Goal: Contribute content: Contribute content

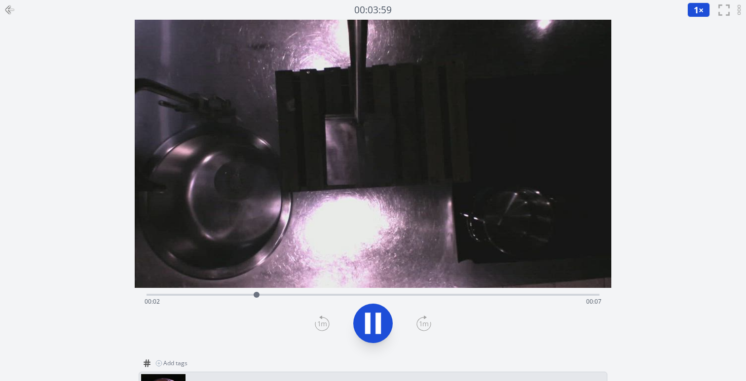
click at [379, 333] on icon at bounding box center [378, 323] width 5 height 21
drag, startPoint x: 76, startPoint y: 154, endPoint x: 243, endPoint y: 313, distance: 231.1
click at [241, 305] on div "Discard Recording? You will not be able to recover this once discarded. Cancel …" at bounding box center [373, 299] width 746 height 598
click at [241, 321] on div at bounding box center [373, 323] width 465 height 47
drag, startPoint x: 241, startPoint y: 321, endPoint x: 2, endPoint y: 41, distance: 367.5
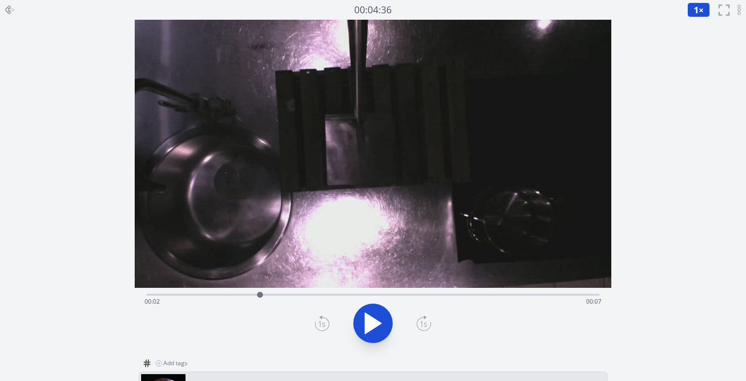
click at [2, 41] on div "Discard Recording? You will not be able to recover this once discarded. Cancel …" at bounding box center [373, 299] width 746 height 598
click at [39, 46] on div "Discard Recording? You will not be able to recover this once discarded. Cancel …" at bounding box center [373, 299] width 746 height 598
drag, startPoint x: 60, startPoint y: 55, endPoint x: 113, endPoint y: 368, distance: 317.2
click at [113, 368] on div "Discard Recording? You will not be able to recover this once discarded. Cancel …" at bounding box center [373, 299] width 746 height 598
click at [117, 352] on div "Discard Recording? You will not be able to recover this once discarded. Cancel …" at bounding box center [373, 299] width 746 height 598
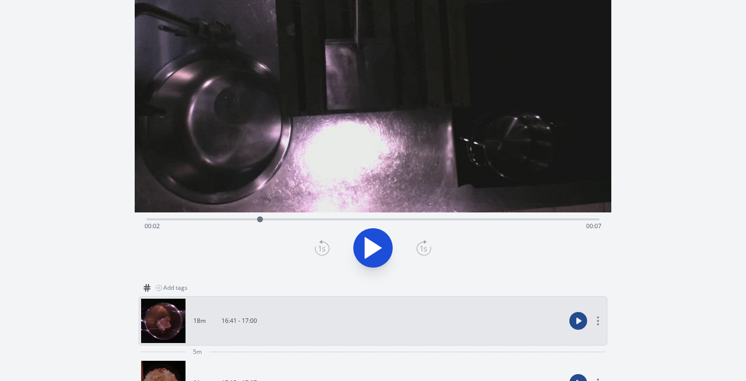
scroll to position [97, 0]
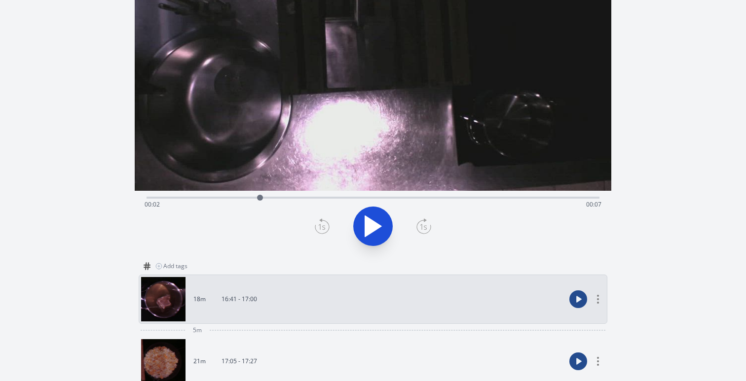
drag, startPoint x: 123, startPoint y: 343, endPoint x: 114, endPoint y: 170, distance: 173.5
click at [114, 170] on div "Discard Recording? You will not be able to recover this once discarded. Cancel …" at bounding box center [373, 202] width 746 height 598
click at [62, 214] on div "Discard Recording? You will not be able to recover this once discarded. Cancel …" at bounding box center [373, 202] width 746 height 598
